Goal: Navigation & Orientation: Go to known website

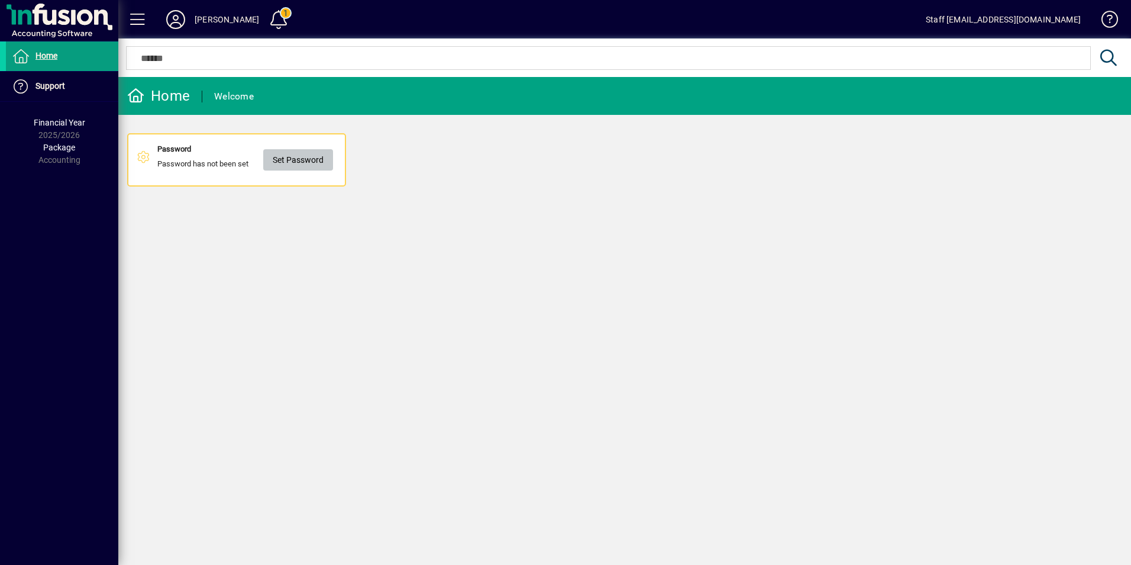
click at [303, 159] on span "Set Password" at bounding box center [298, 160] width 51 height 20
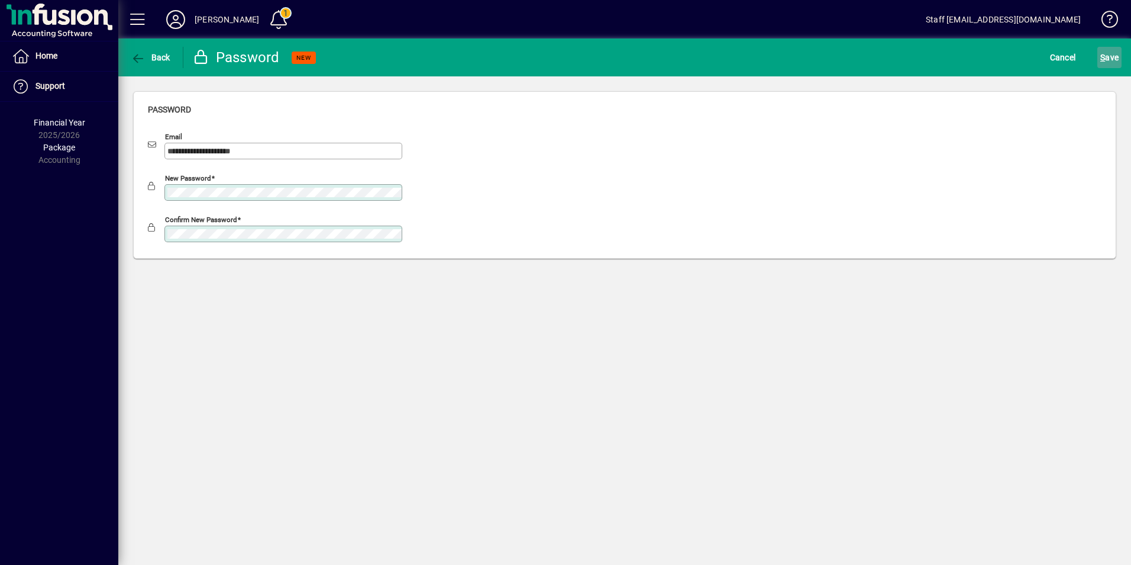
click at [1108, 56] on span "S ave" at bounding box center [1110, 57] width 18 height 19
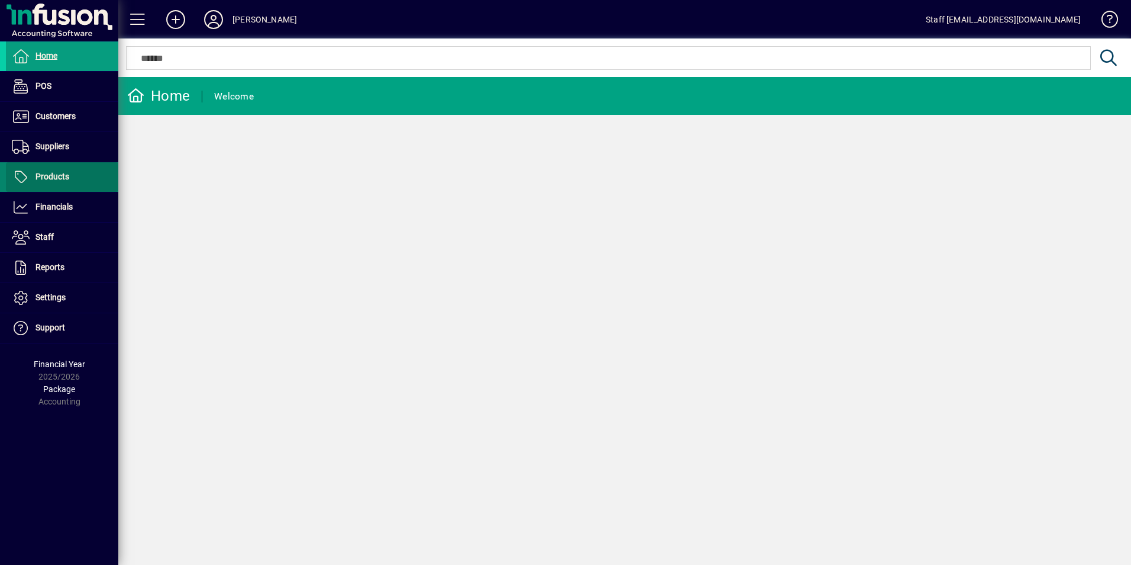
click at [34, 176] on span "Products" at bounding box center [37, 177] width 63 height 14
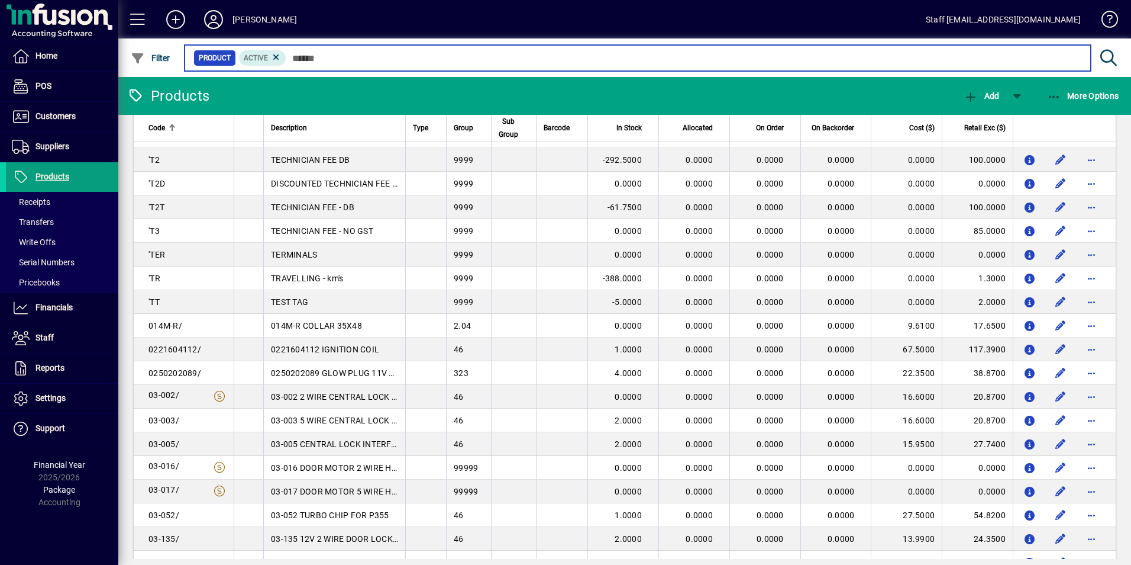
scroll to position [859, 0]
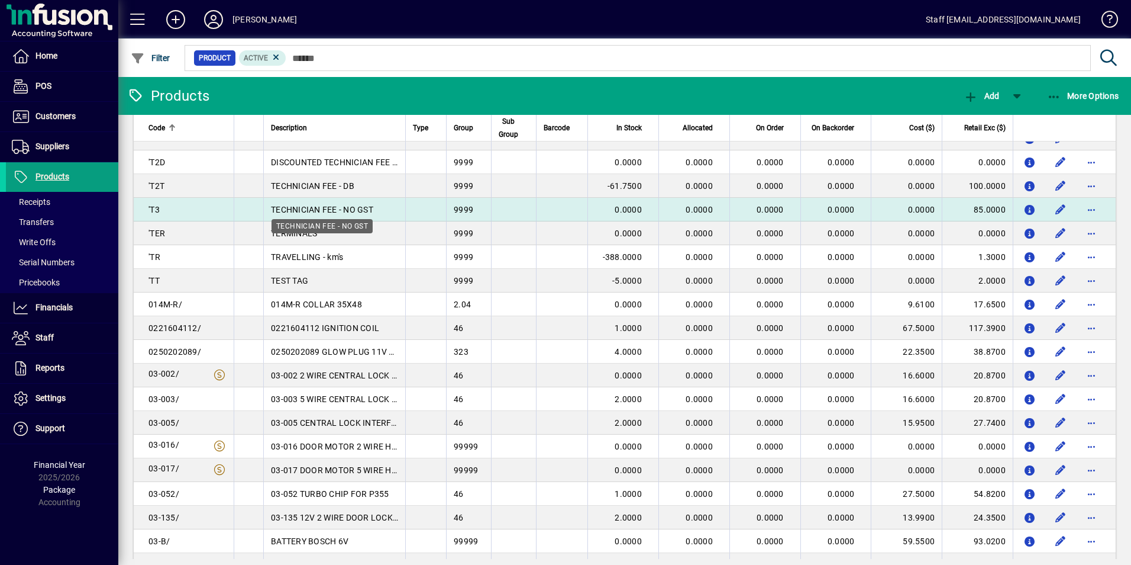
click at [341, 205] on span "TECHNICIAN FEE - NO GST" at bounding box center [322, 209] width 102 height 9
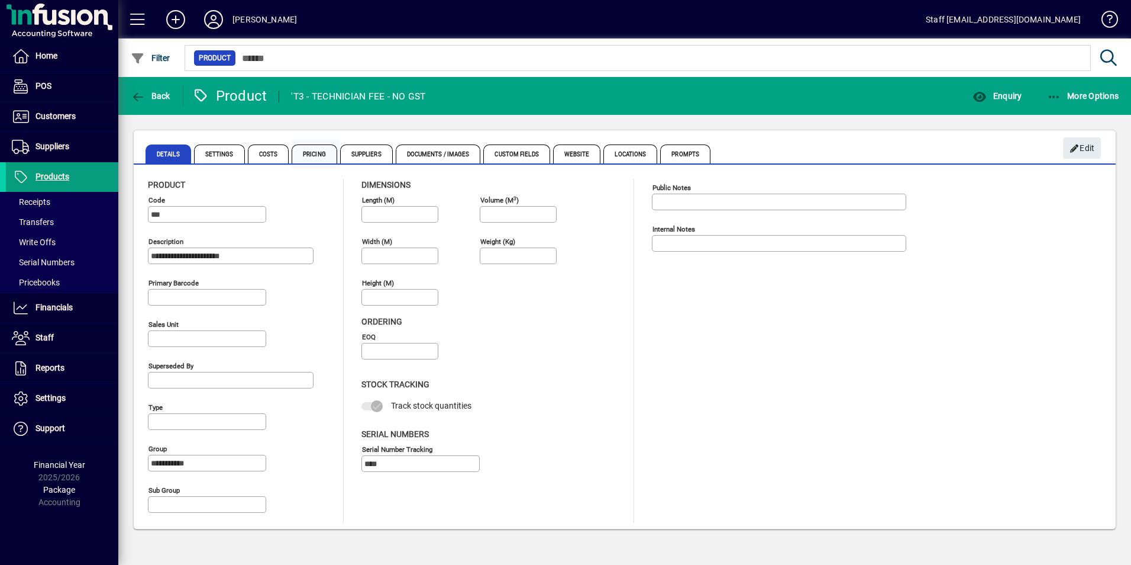
click at [310, 151] on span "Pricing" at bounding box center [315, 153] width 46 height 19
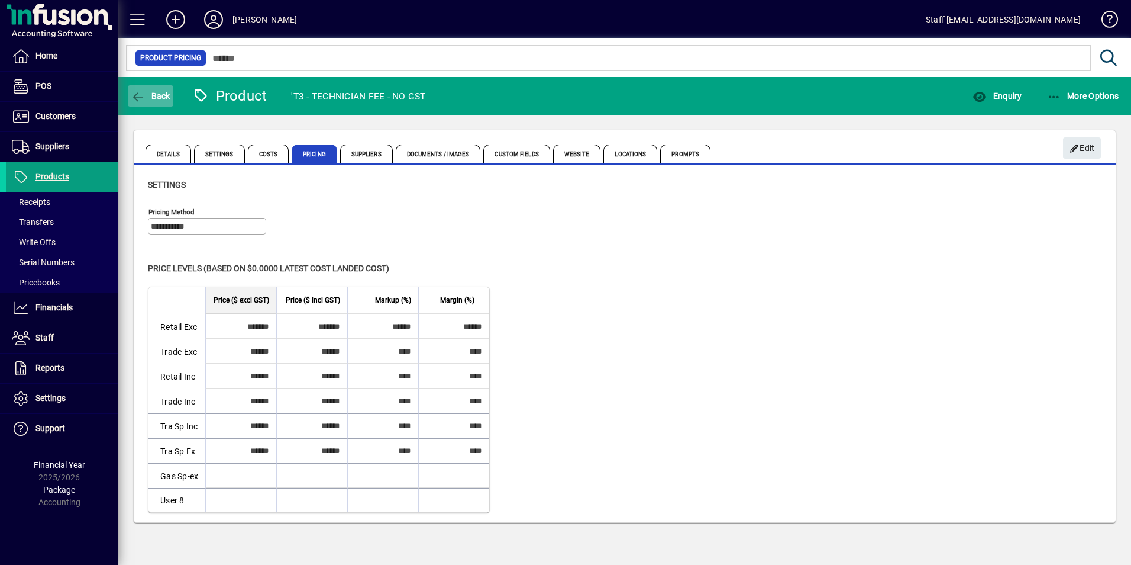
click at [149, 92] on span "Back" at bounding box center [151, 95] width 40 height 9
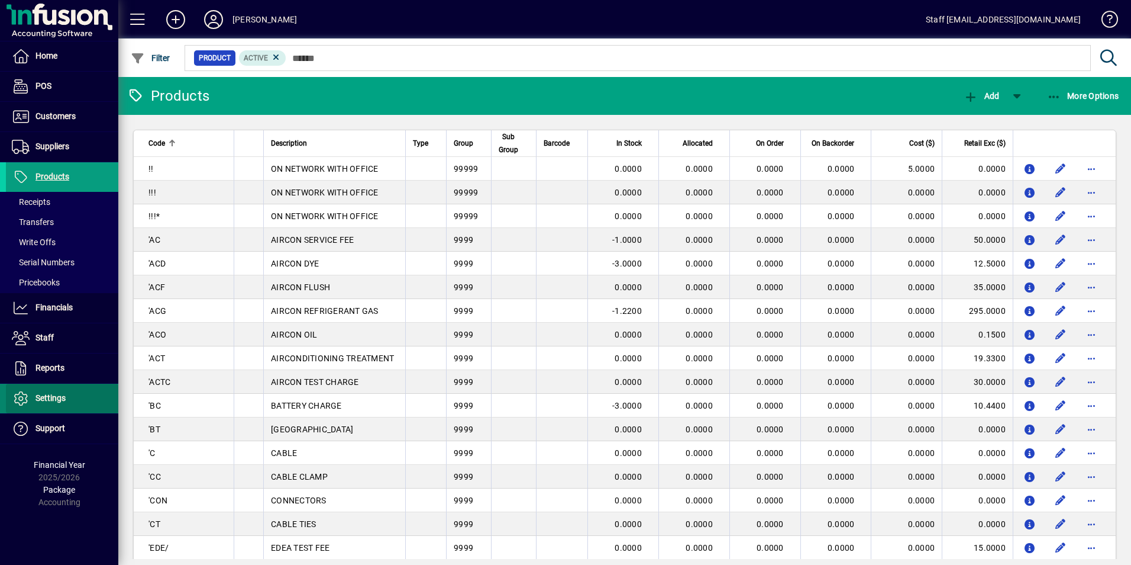
click at [60, 395] on span "Settings" at bounding box center [51, 397] width 30 height 9
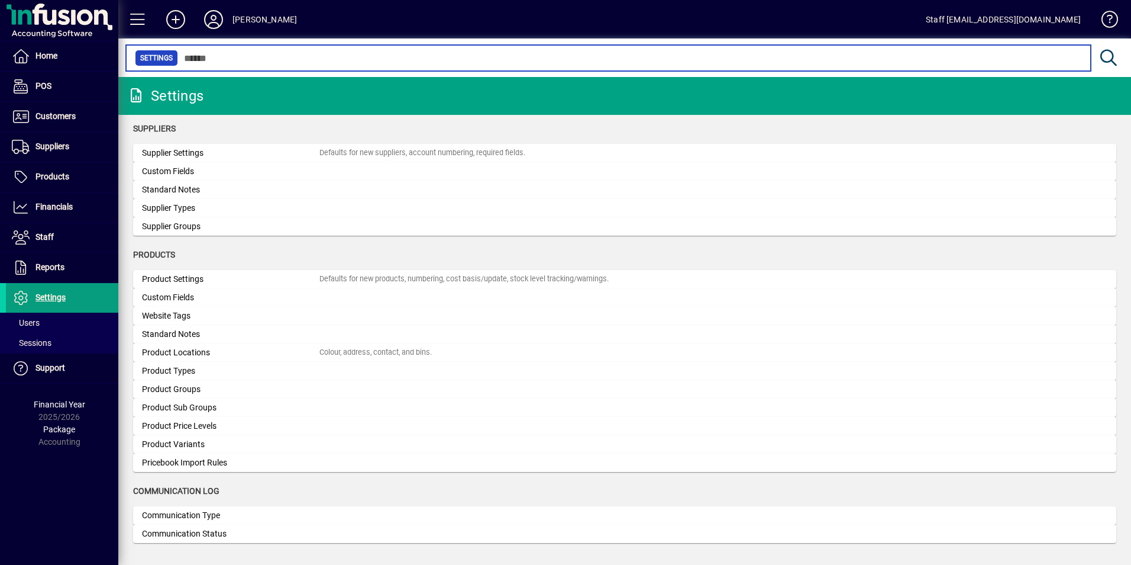
scroll to position [959, 0]
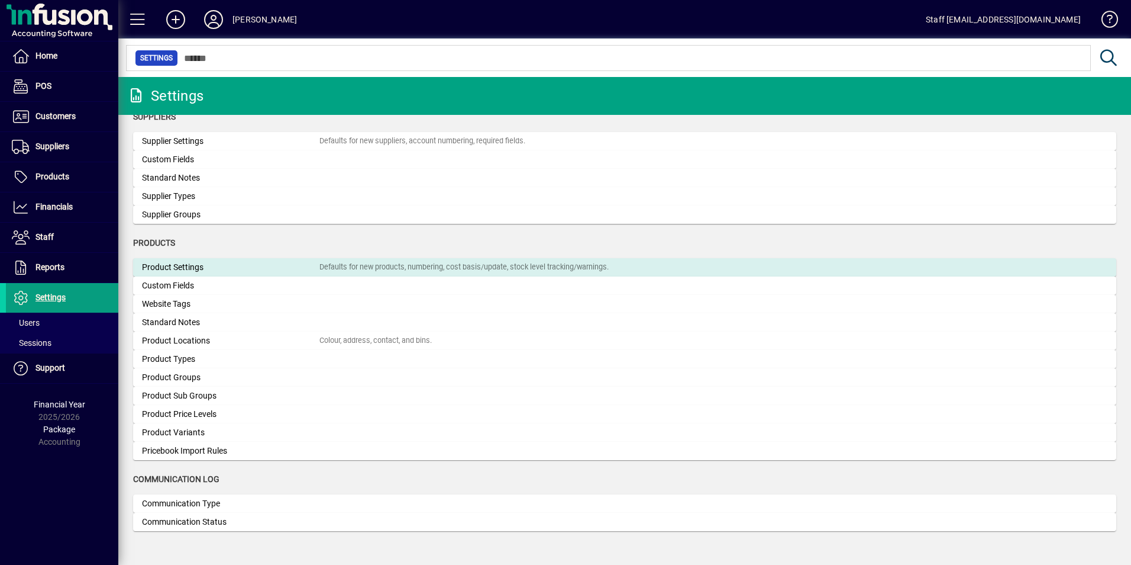
click at [183, 267] on div "Product Settings" at bounding box center [231, 267] width 178 height 12
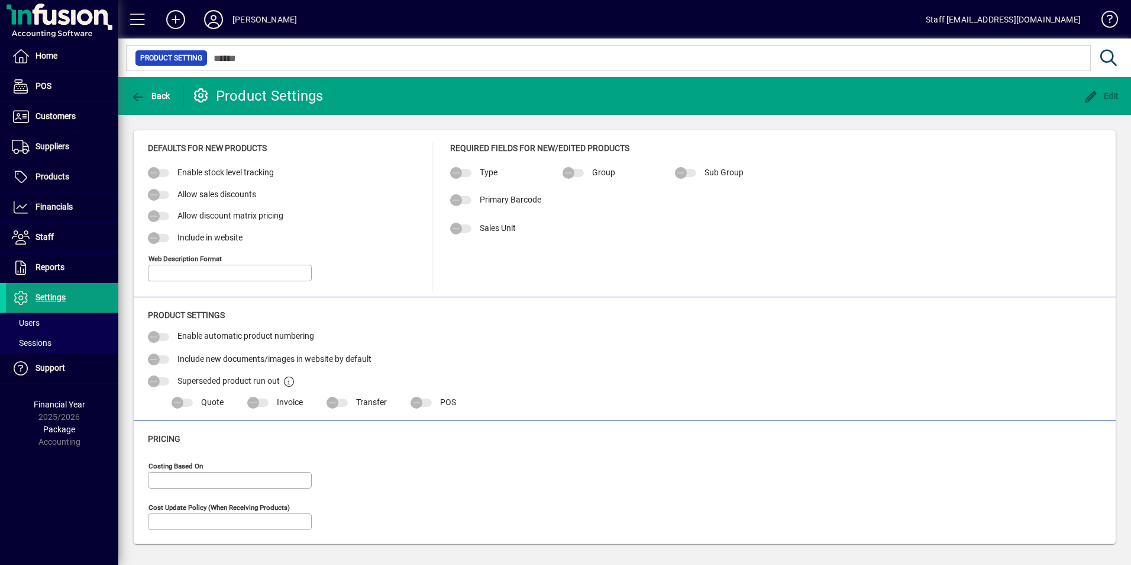
type input "*"
type input "**********"
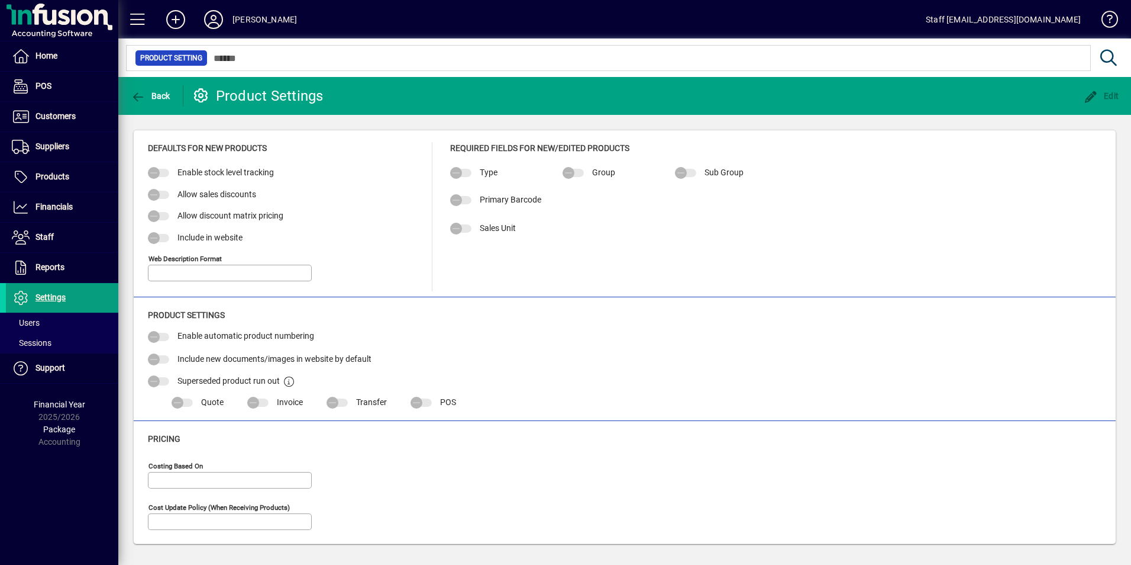
type input "**********"
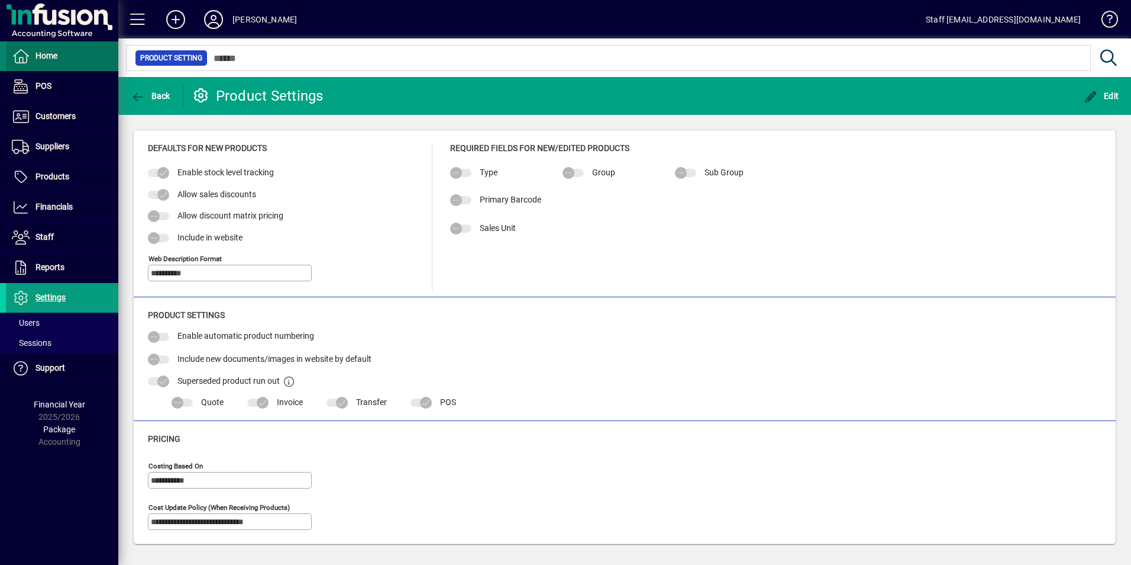
click at [50, 59] on span "Home" at bounding box center [47, 55] width 22 height 9
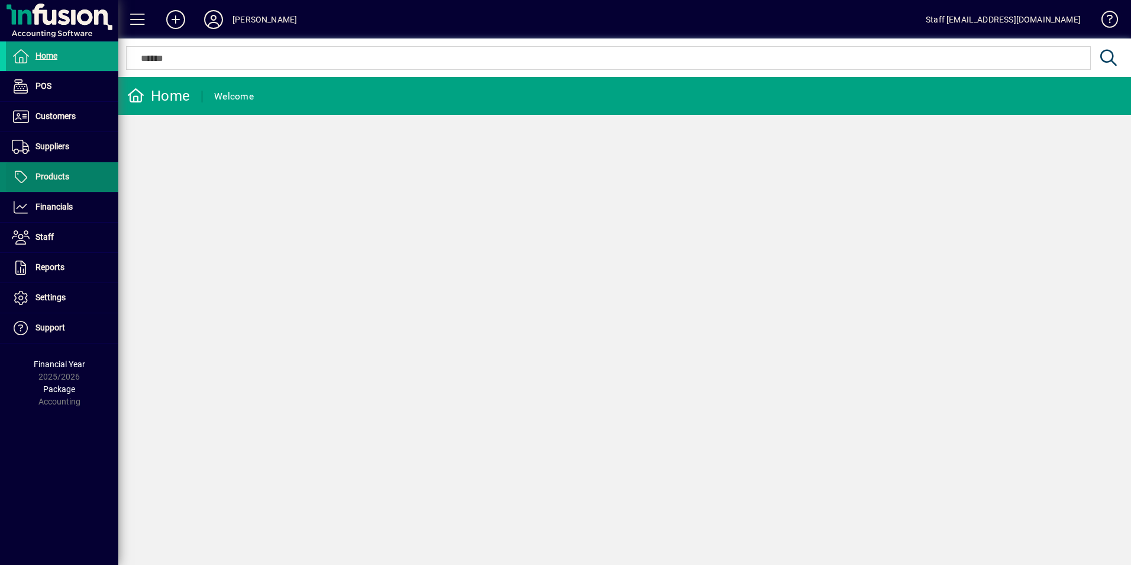
click at [53, 176] on span "Products" at bounding box center [53, 176] width 34 height 9
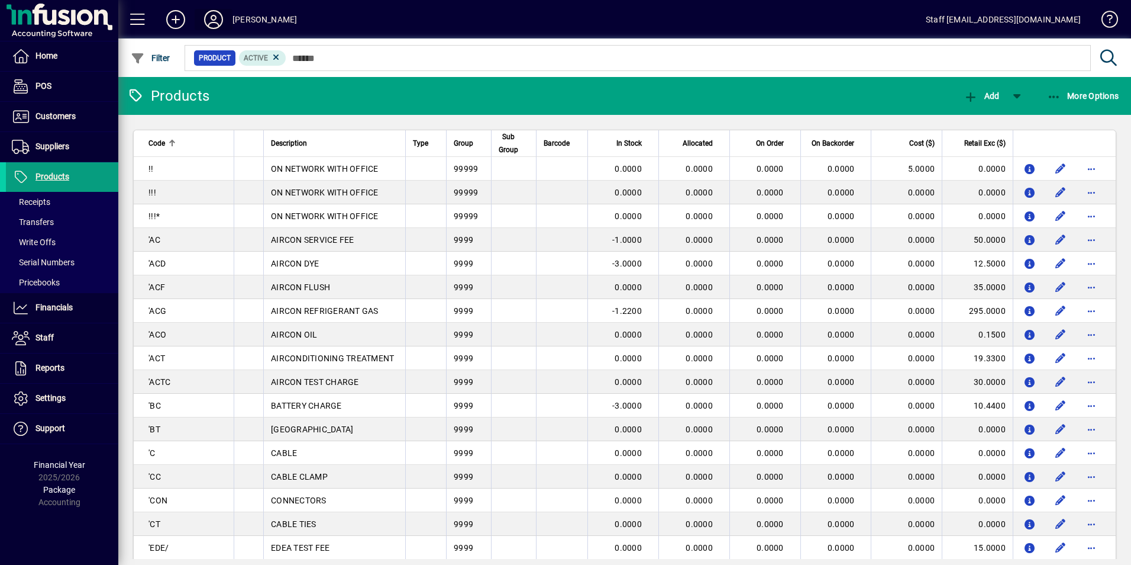
click at [220, 20] on icon at bounding box center [214, 19] width 24 height 19
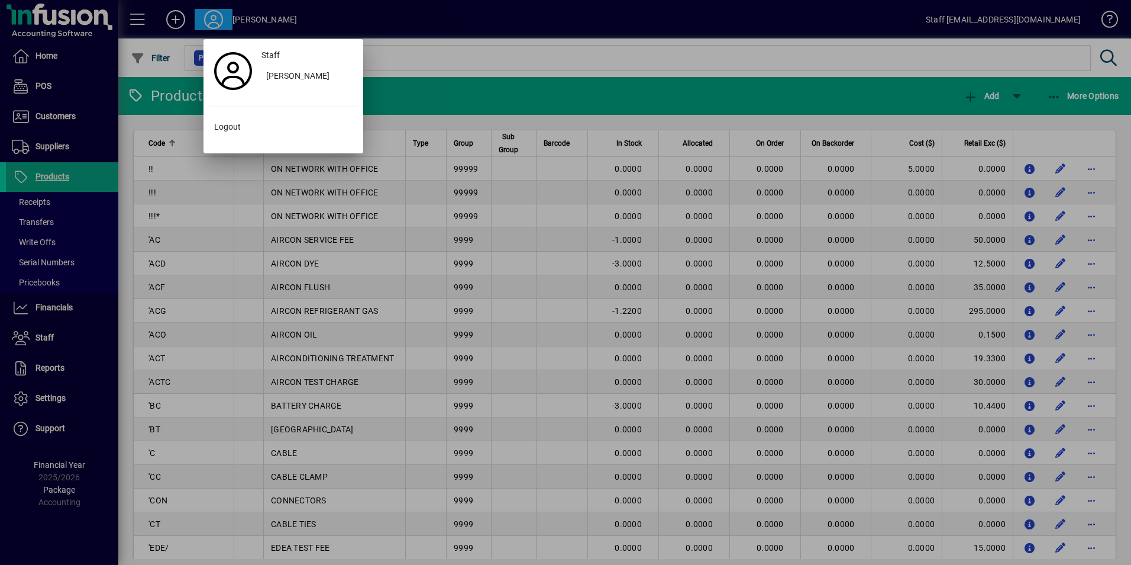
click at [221, 22] on div at bounding box center [565, 282] width 1131 height 565
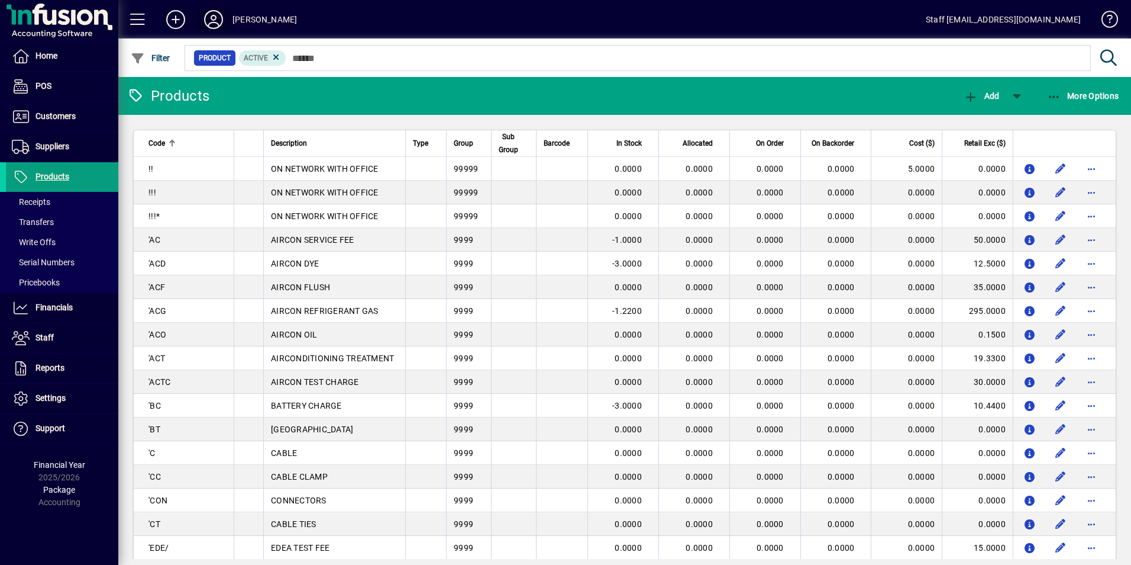
click at [217, 17] on icon at bounding box center [214, 19] width 24 height 19
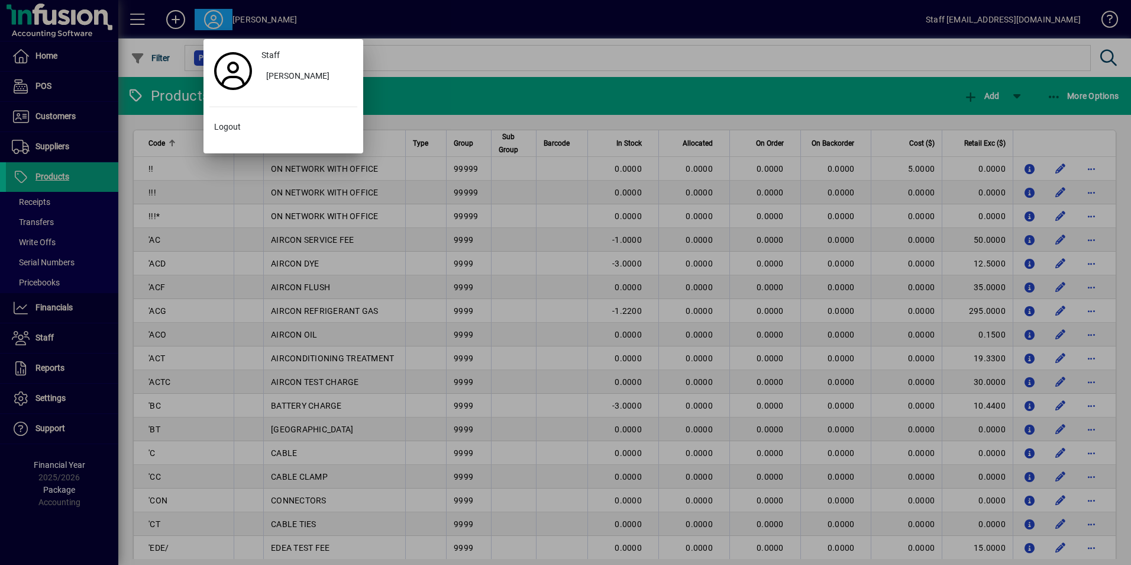
click at [217, 20] on div at bounding box center [565, 282] width 1131 height 565
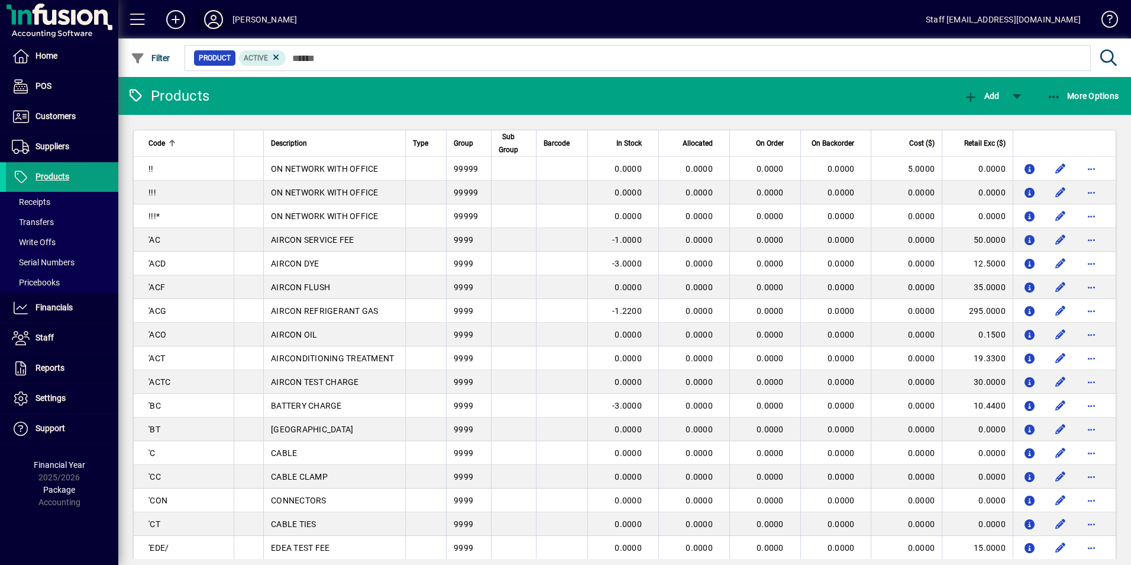
click at [219, 17] on icon at bounding box center [214, 19] width 24 height 19
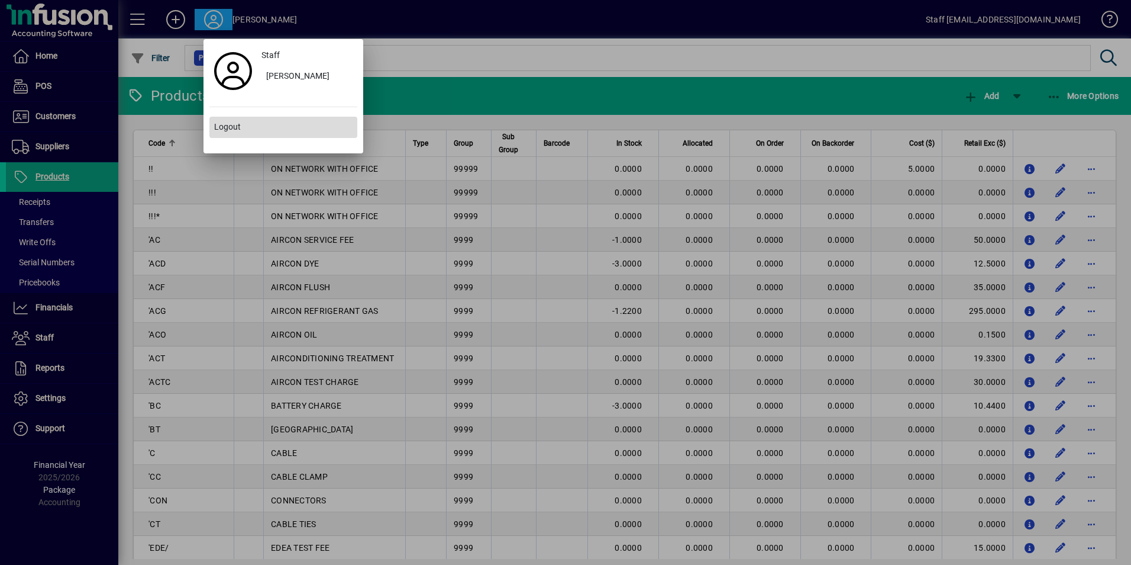
click at [227, 126] on span "Logout" at bounding box center [227, 127] width 27 height 12
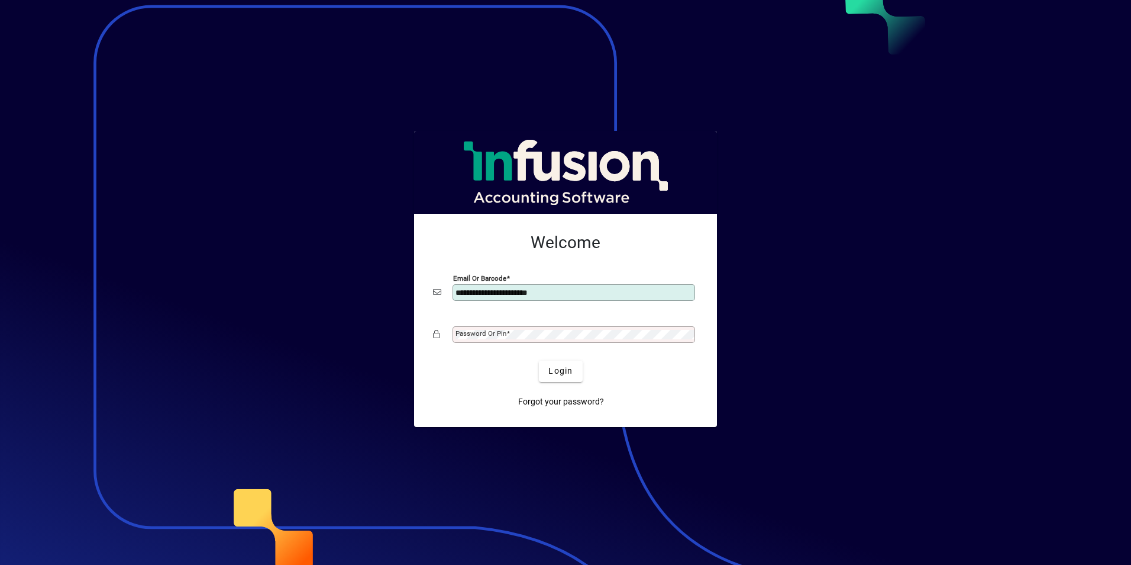
type input "**********"
click at [539, 360] on button "Login" at bounding box center [560, 370] width 43 height 21
